Goal: Obtain resource: Download file/media

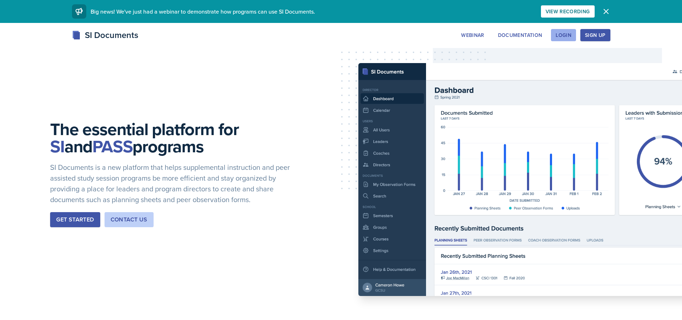
click at [566, 35] on div "Login" at bounding box center [564, 35] width 16 height 6
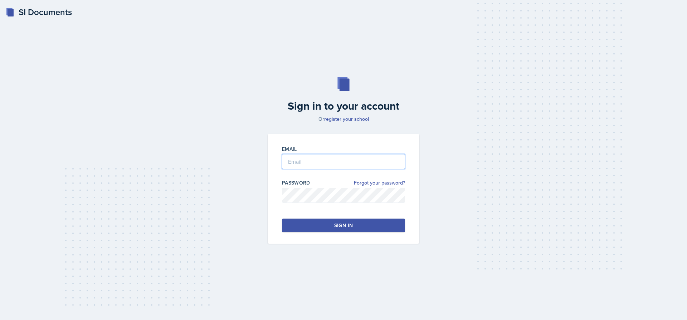
type input "[EMAIL_ADDRESS][DOMAIN_NAME]"
click at [339, 222] on div "Sign in" at bounding box center [343, 225] width 19 height 7
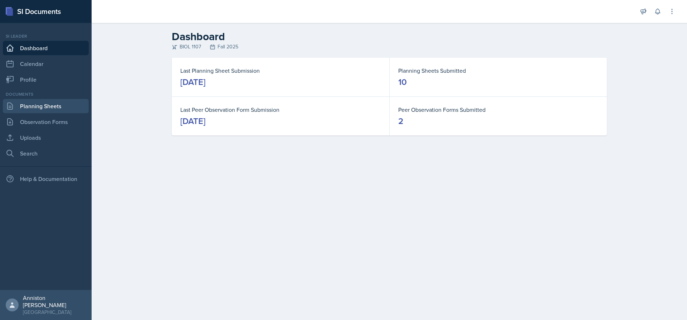
click at [51, 103] on link "Planning Sheets" at bounding box center [46, 106] width 86 height 14
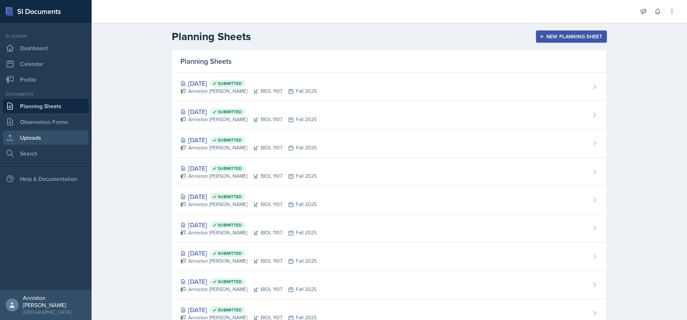
click at [47, 141] on link "Uploads" at bounding box center [46, 137] width 86 height 14
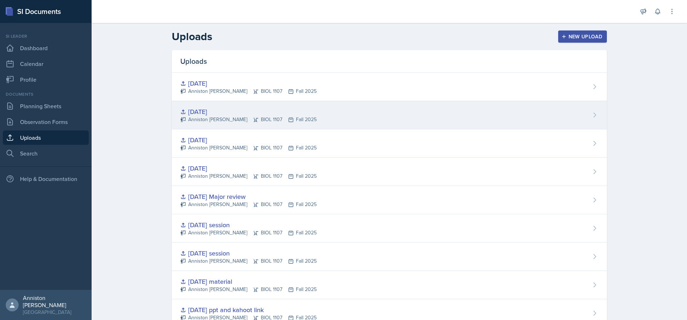
click at [263, 113] on div "[DATE]" at bounding box center [248, 112] width 136 height 10
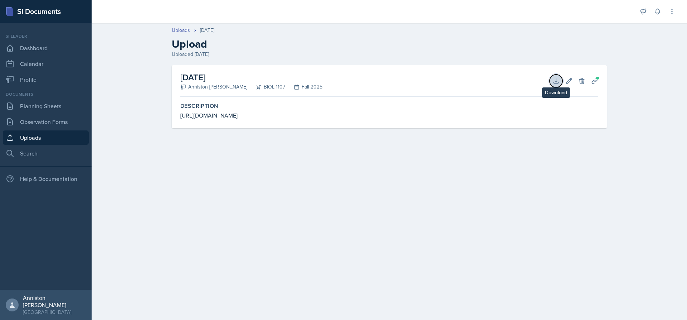
click at [550, 79] on button "Download" at bounding box center [556, 80] width 13 height 13
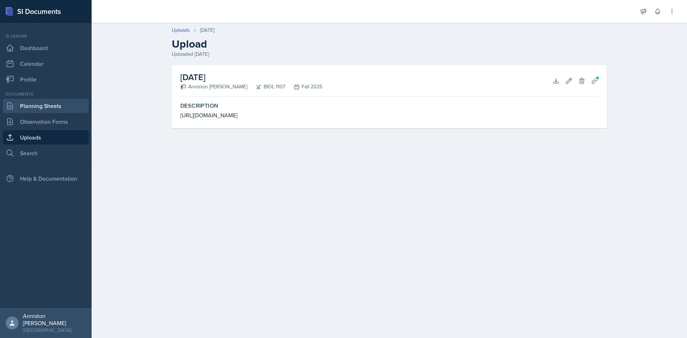
click at [46, 109] on link "Planning Sheets" at bounding box center [46, 106] width 86 height 14
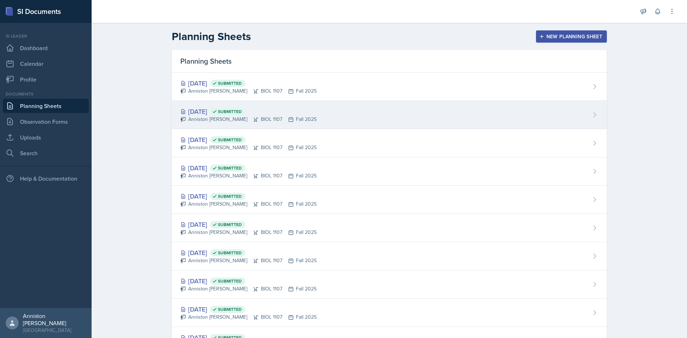
click at [319, 120] on div "[DATE] Submitted Anniston [PERSON_NAME] BIOL 1107 Fall 2025" at bounding box center [389, 115] width 435 height 28
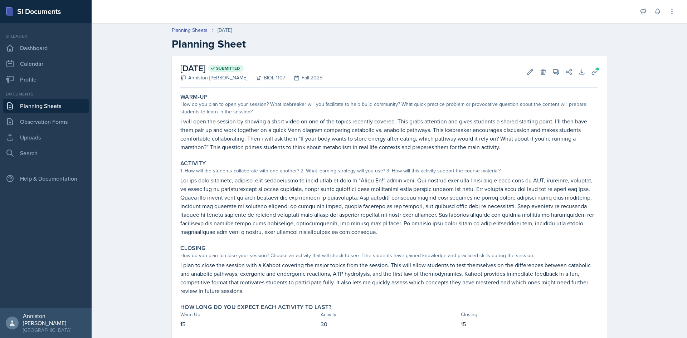
click at [77, 102] on link "Planning Sheets" at bounding box center [46, 106] width 86 height 14
